Goal: Find specific page/section: Find specific page/section

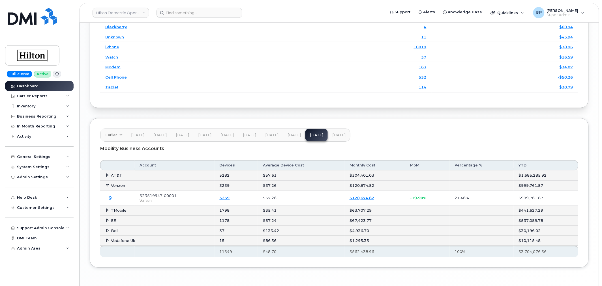
scroll to position [822, 0]
click at [123, 16] on link "Hilton Domestic Operating Company Inc" at bounding box center [121, 13] width 57 height 10
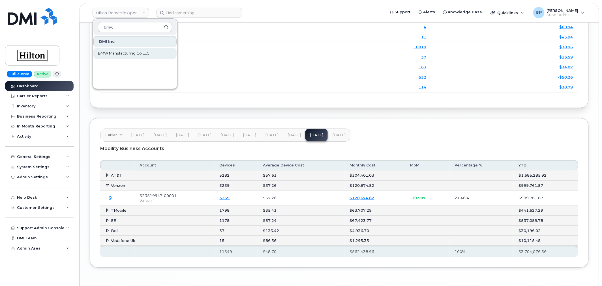
type input "bmw"
click at [123, 51] on span "BMW Manufacturing Co LLC" at bounding box center [124, 54] width 52 height 6
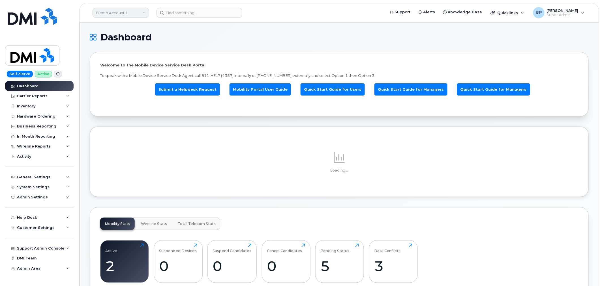
click at [120, 15] on link "Demo Account 1" at bounding box center [121, 13] width 57 height 10
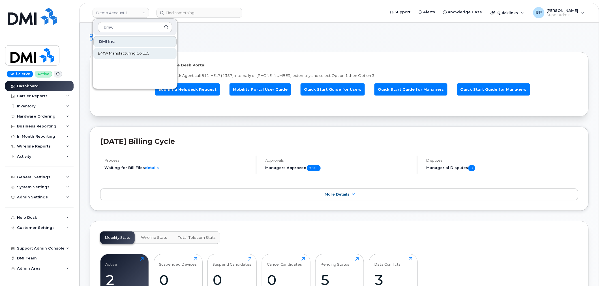
type input "bmw"
click at [123, 52] on span "BMW Manufacturing Co LLC" at bounding box center [124, 54] width 52 height 6
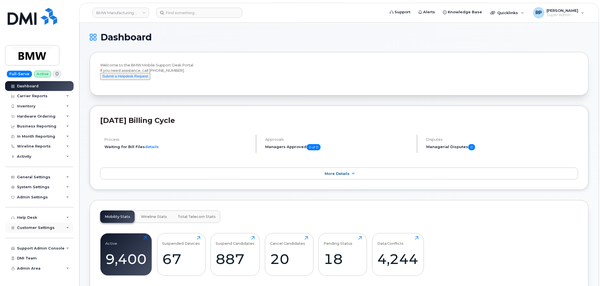
click at [42, 230] on span "Customer Settings" at bounding box center [36, 228] width 38 height 4
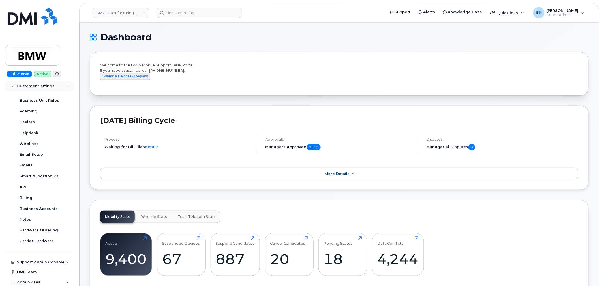
scroll to position [149, 0]
click at [43, 206] on div "Business Accounts" at bounding box center [39, 208] width 38 height 5
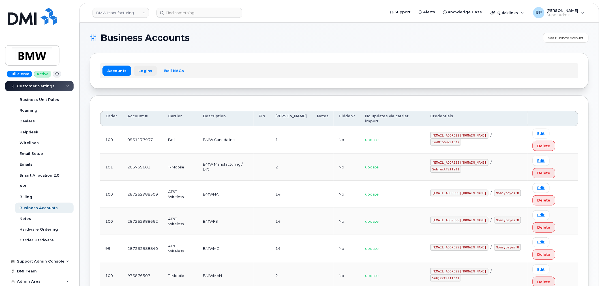
click at [148, 70] on link "Logins" at bounding box center [145, 71] width 23 height 10
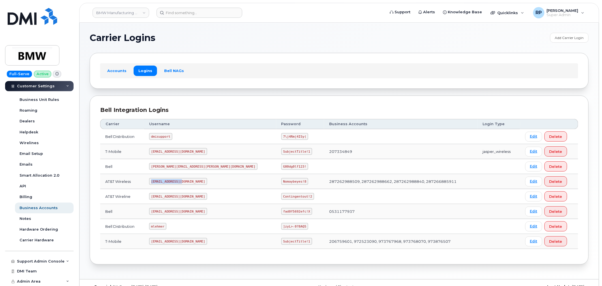
drag, startPoint x: 159, startPoint y: 185, endPoint x: 193, endPoint y: 183, distance: 33.4
click at [193, 183] on td "MS-BMW@dminc.com" at bounding box center [210, 181] width 132 height 15
copy code "MS-BMW@dminc.com"
drag, startPoint x: 228, startPoint y: 184, endPoint x: 241, endPoint y: 182, distance: 12.9
click at [276, 181] on td "Nomaybeyes!8" at bounding box center [300, 181] width 48 height 15
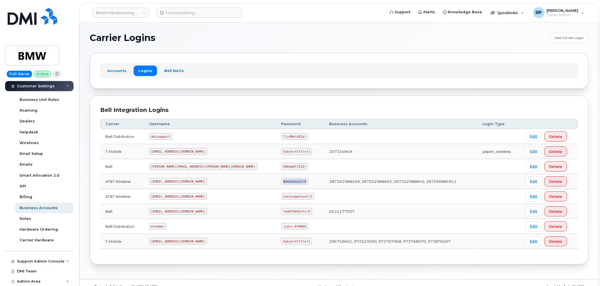
copy code "Nomaybeyes!8"
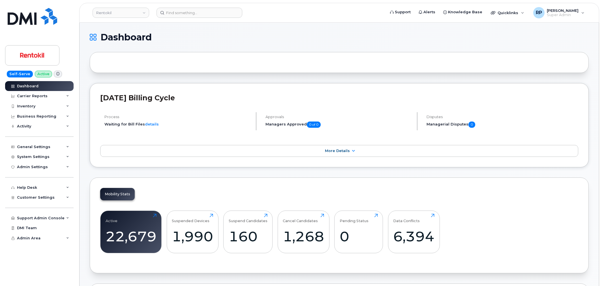
scroll to position [782, 0]
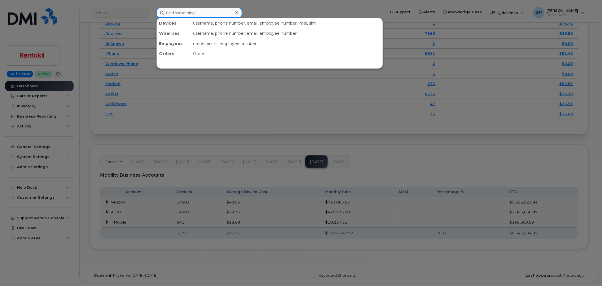
click at [180, 15] on input at bounding box center [199, 13] width 86 height 10
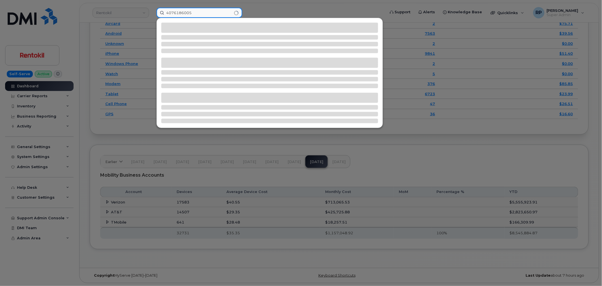
type input "4076186005"
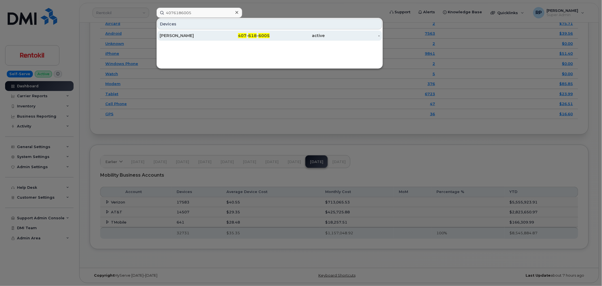
click at [198, 36] on div "[PERSON_NAME]" at bounding box center [187, 36] width 55 height 6
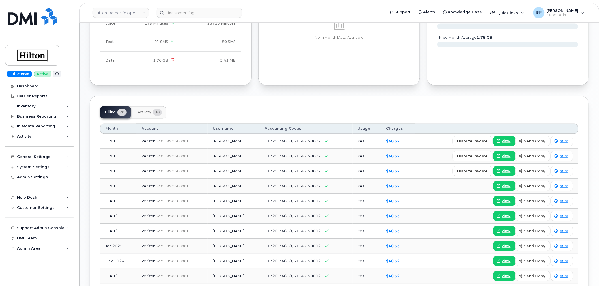
scroll to position [367, 0]
click at [503, 136] on link "view" at bounding box center [504, 141] width 22 height 10
